Goal: Task Accomplishment & Management: Use online tool/utility

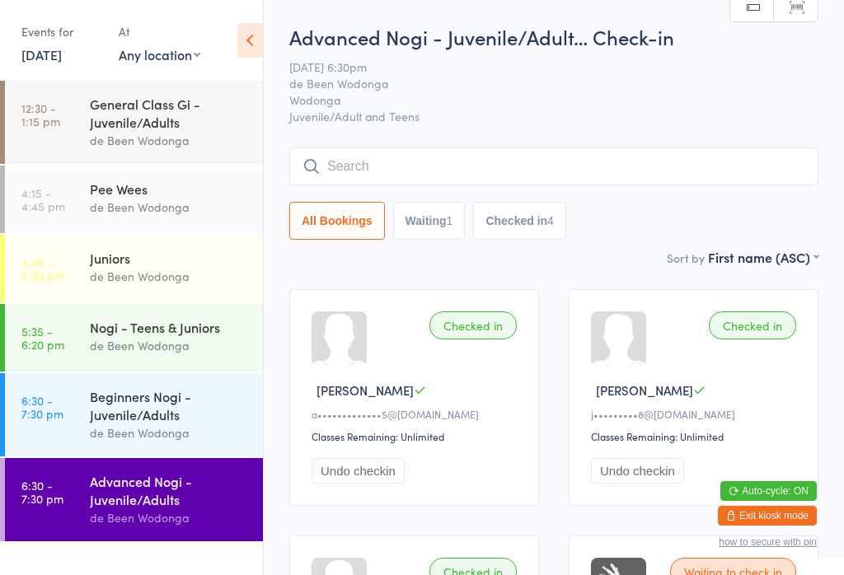
scroll to position [384, 0]
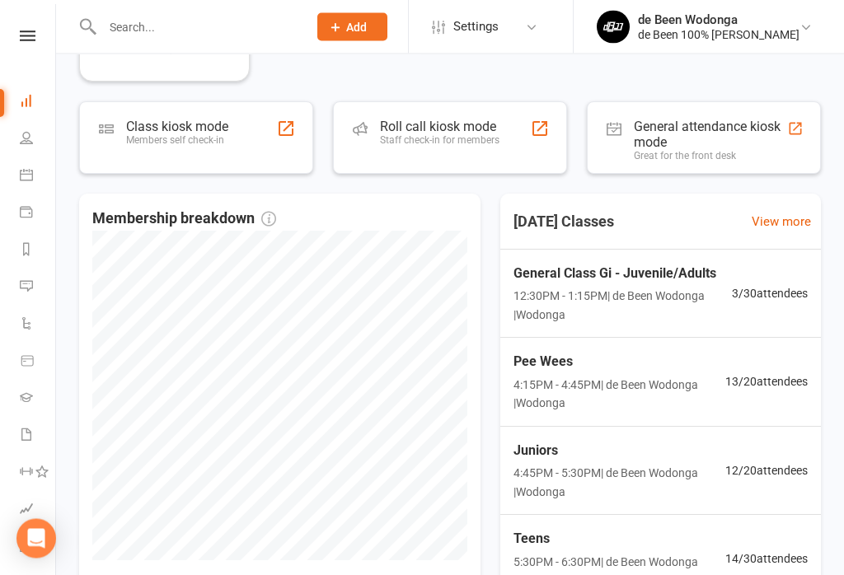
scroll to position [485, 0]
click at [789, 284] on span "3 / 30 attendees" at bounding box center [770, 293] width 76 height 18
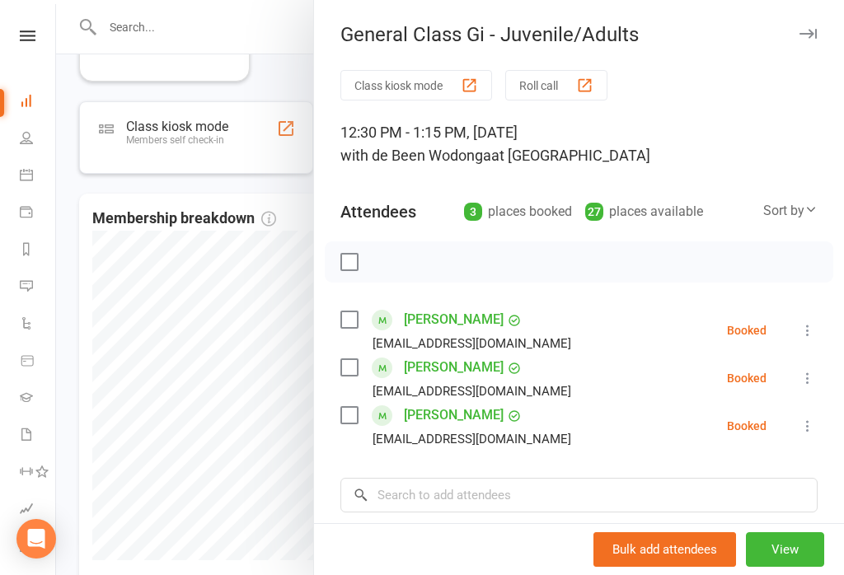
click at [283, 70] on div at bounding box center [450, 287] width 788 height 575
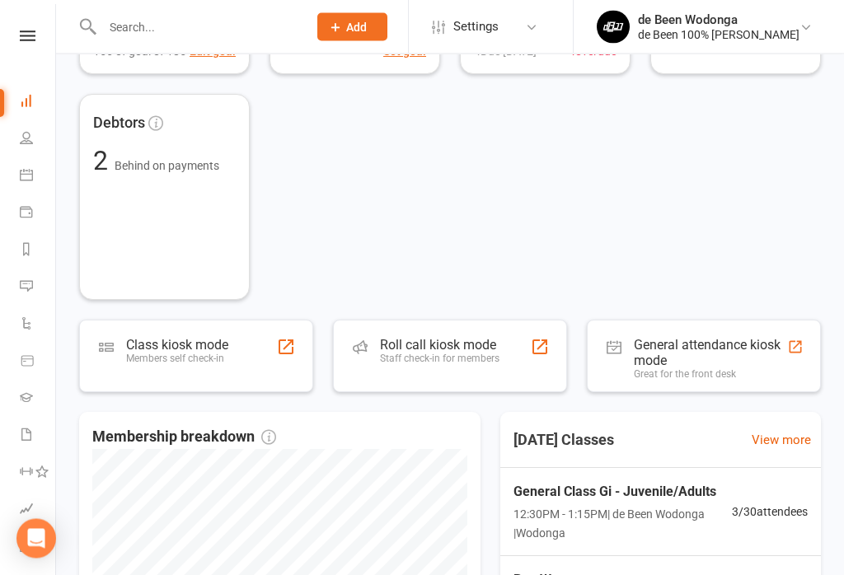
scroll to position [266, 0]
click at [270, 354] on div "Class kiosk mode Members self check-in" at bounding box center [196, 357] width 234 height 73
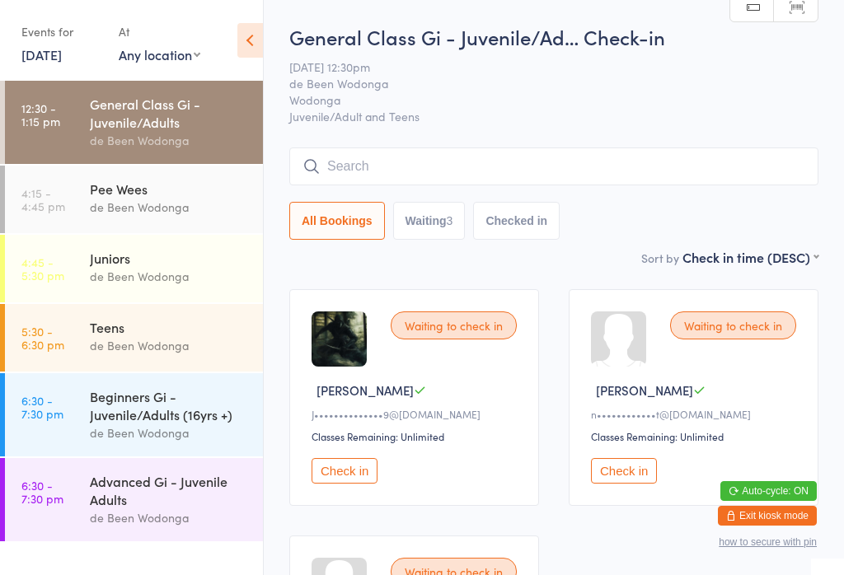
click at [754, 217] on div "All Bookings Waiting 3 Checked in" at bounding box center [553, 221] width 529 height 38
click at [751, 330] on div "Waiting to check in" at bounding box center [733, 325] width 126 height 28
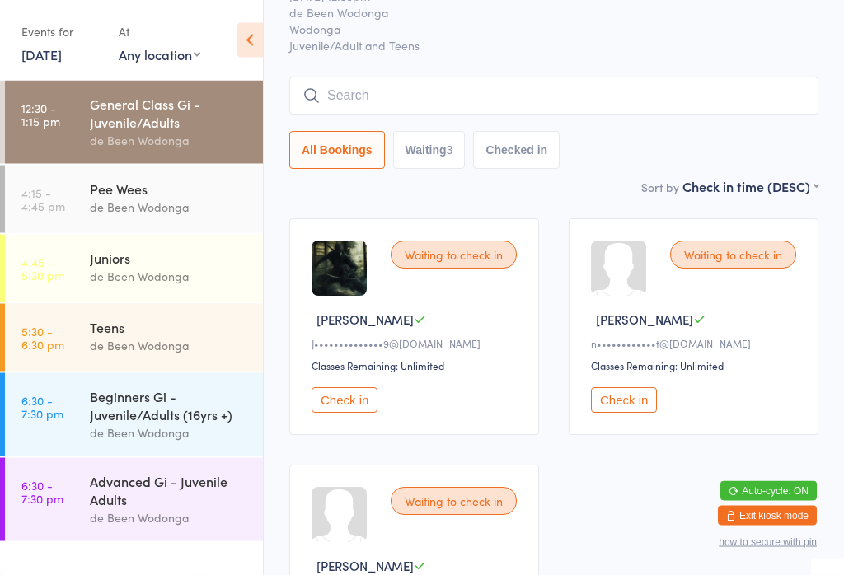
scroll to position [72, 0]
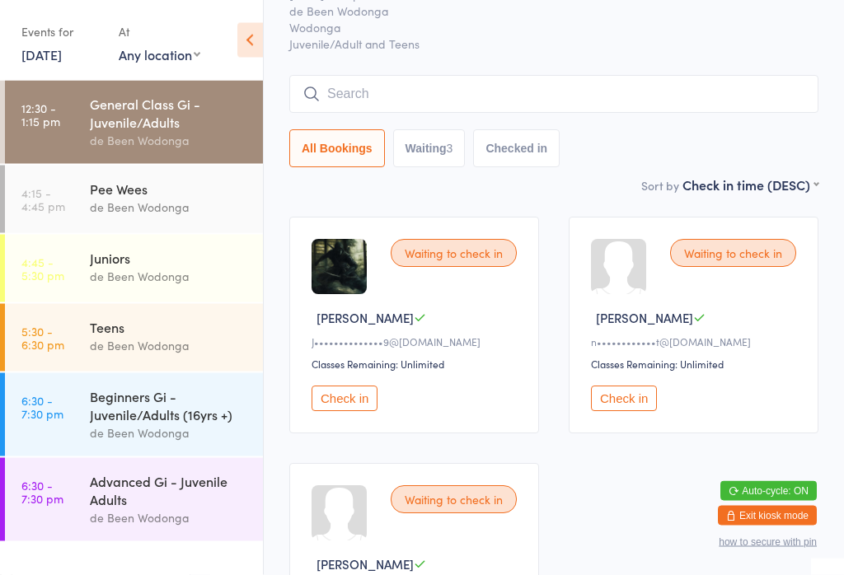
click at [748, 255] on div "Waiting to check in" at bounding box center [733, 254] width 126 height 28
click at [632, 394] on button "Check in" at bounding box center [624, 399] width 66 height 26
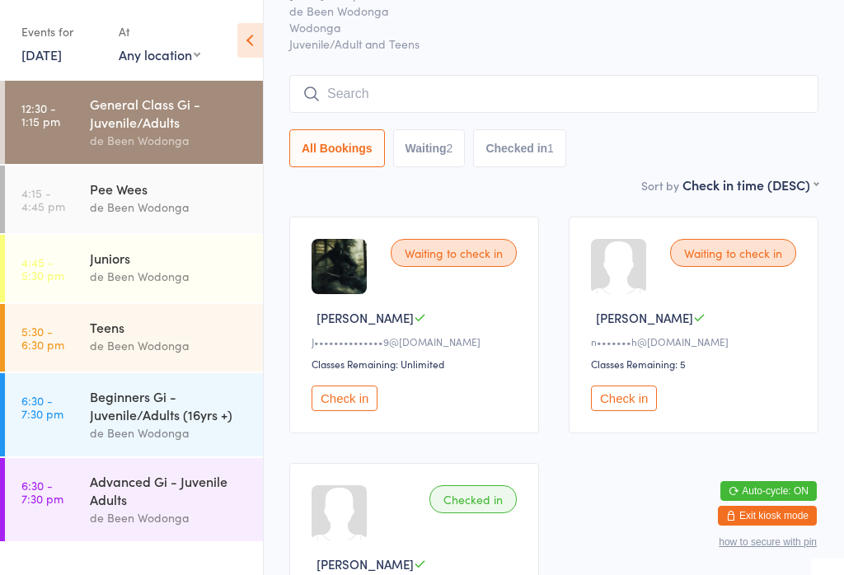
click at [625, 403] on button "Check in" at bounding box center [624, 399] width 66 height 26
